Goal: Task Accomplishment & Management: Complete application form

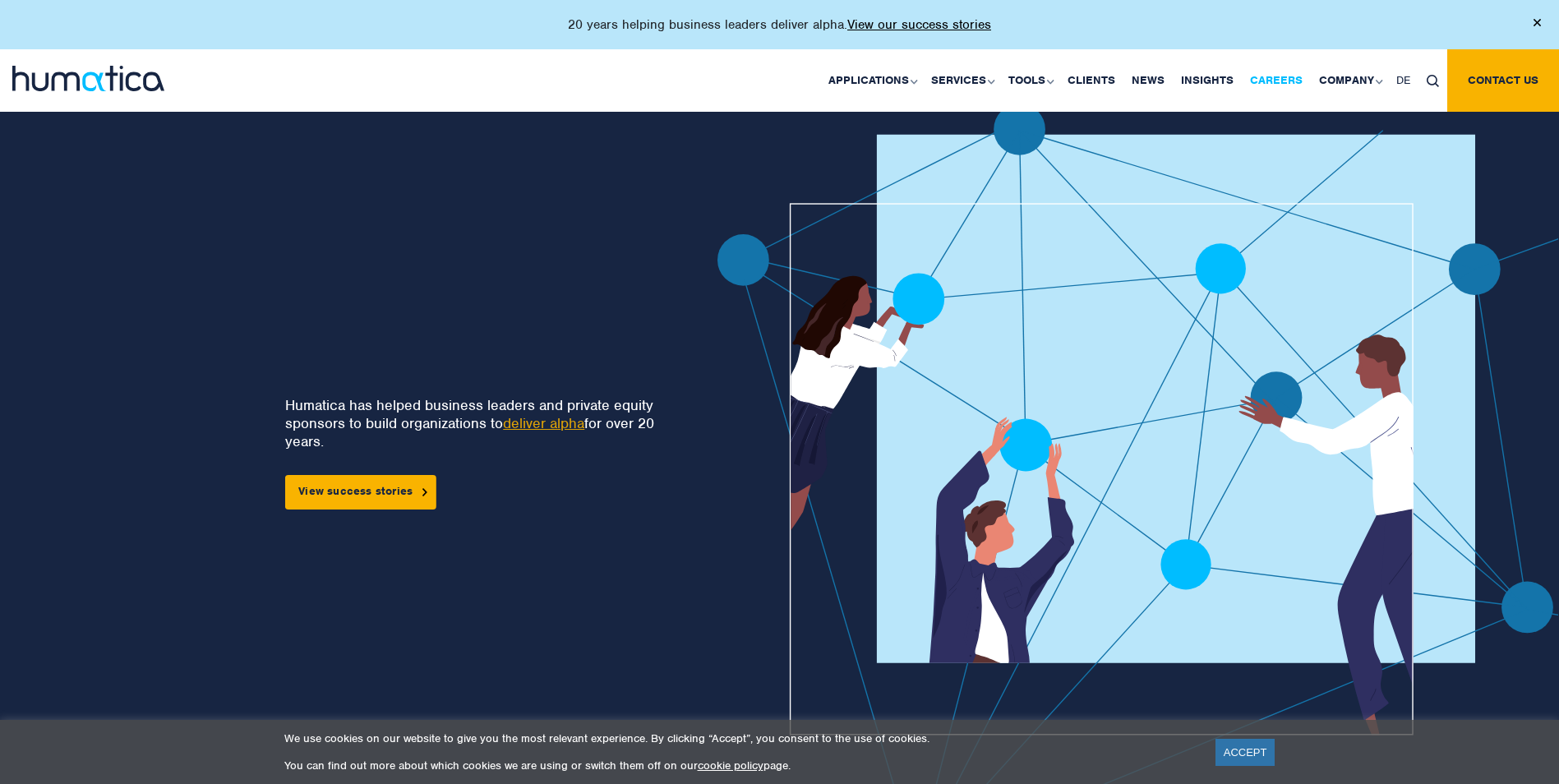
click at [1276, 77] on link "Careers" at bounding box center [1275, 81] width 69 height 63
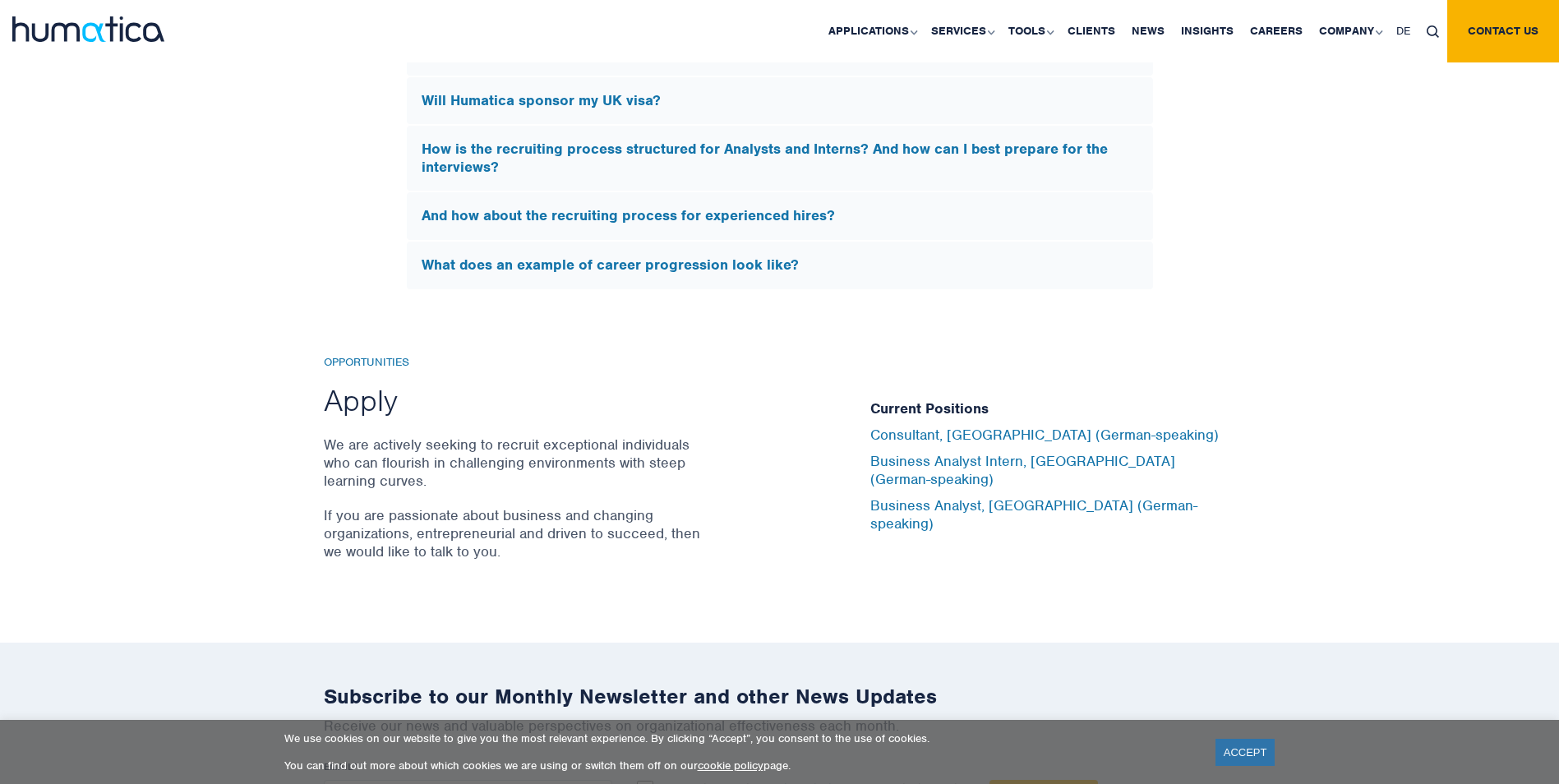
scroll to position [5310, 0]
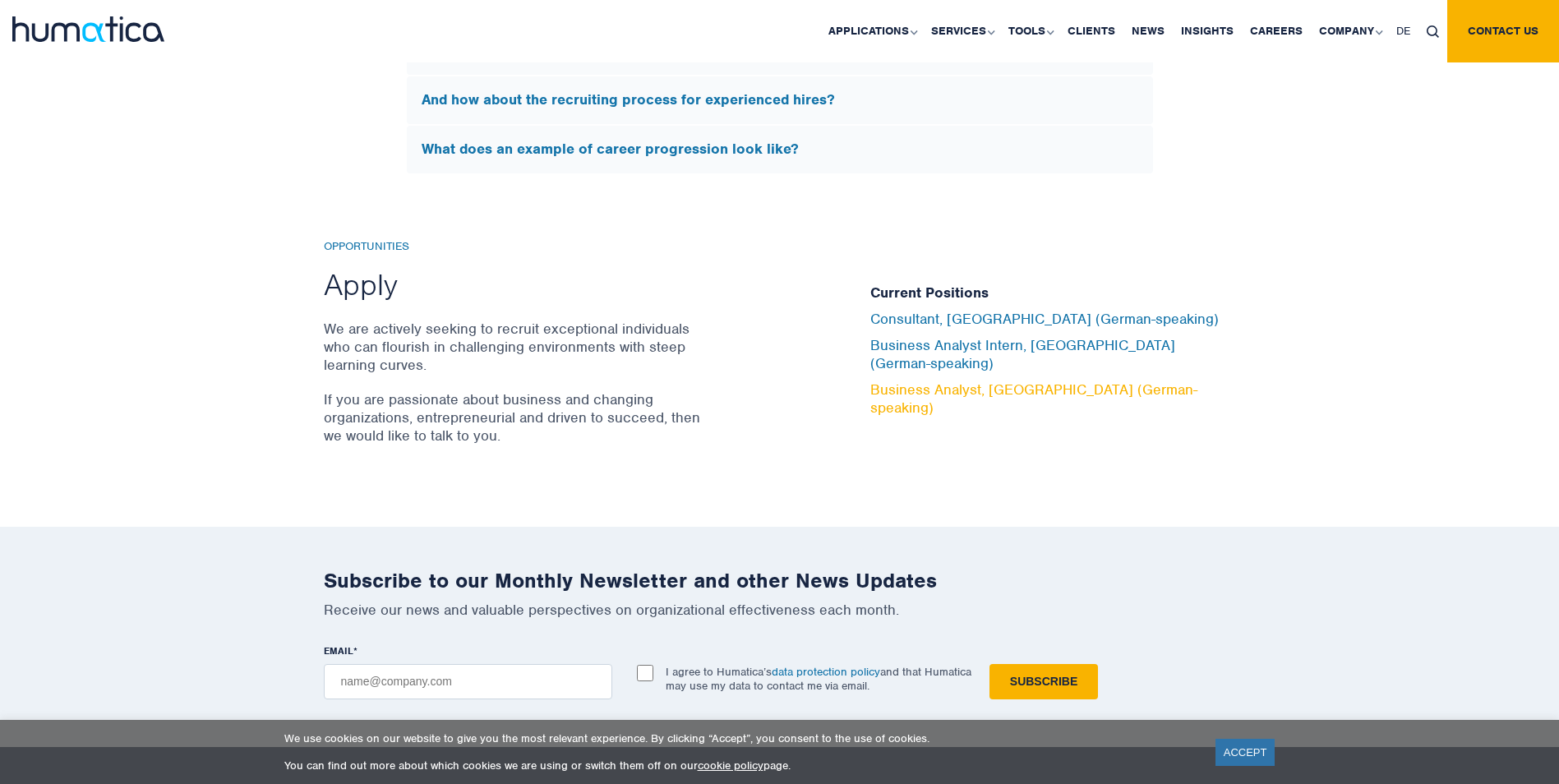
click at [1108, 384] on link "Business Analyst, [GEOGRAPHIC_DATA] (German-speaking)" at bounding box center [1034, 398] width 327 height 36
click at [1018, 328] on link "Consultant, [GEOGRAPHIC_DATA] (German-speaking)" at bounding box center [1044, 319] width 348 height 18
click at [521, 682] on input "EMAIL *" at bounding box center [468, 681] width 288 height 35
type input "[PERSON_NAME][EMAIL_ADDRESS][DOMAIN_NAME]"
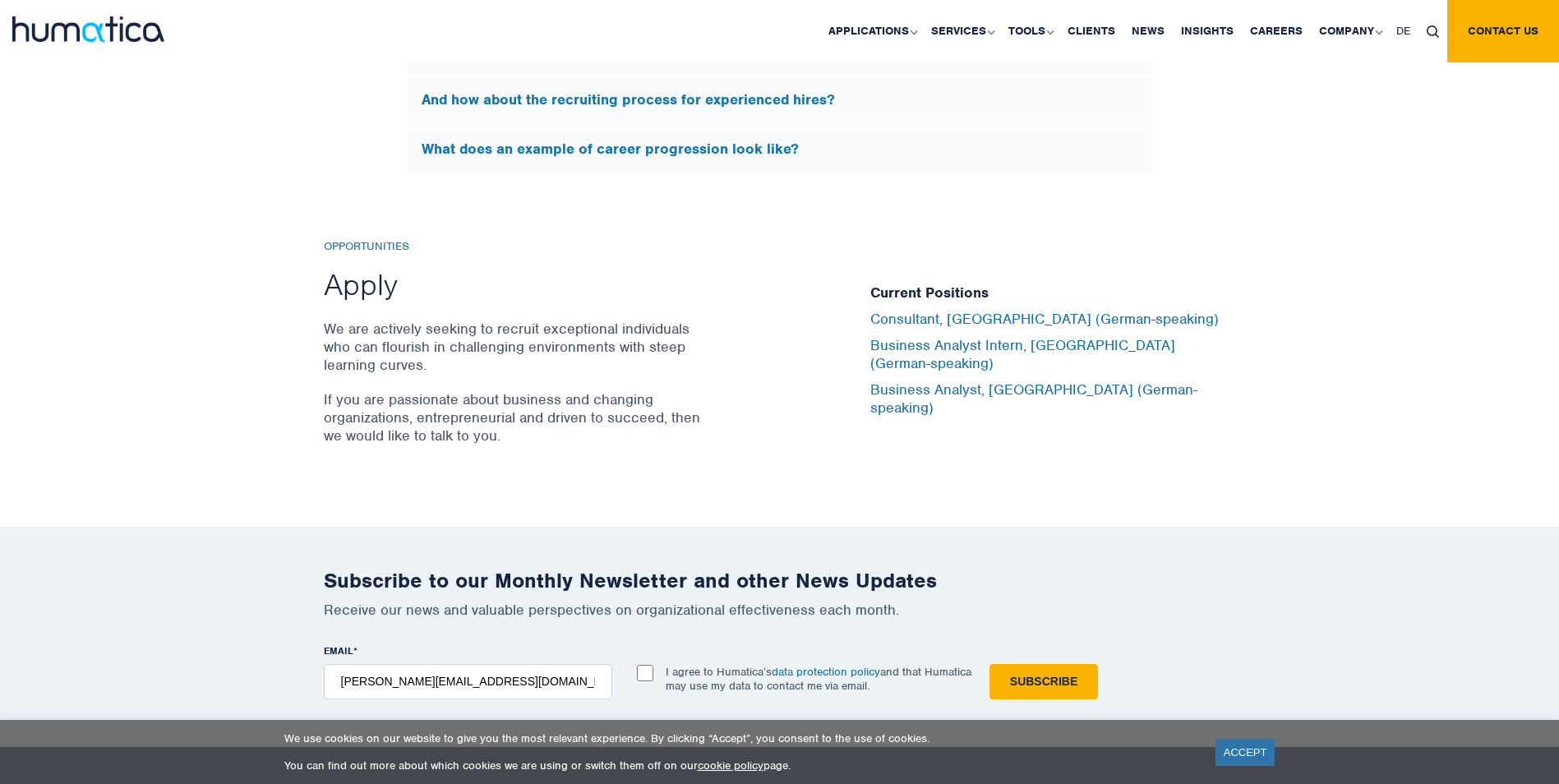
click at [638, 665] on input "I agree to Humatica’s data protection policy and that Humatica may use my data …" at bounding box center [644, 672] width 16 height 16
checkbox input "true"
click at [1041, 673] on input "Subscribe" at bounding box center [1043, 681] width 108 height 35
